Goal: Book appointment/travel/reservation

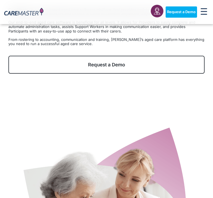
click at [158, 65] on span "Request a Demo" at bounding box center [106, 65] width 181 height 6
